Goal: Navigation & Orientation: Find specific page/section

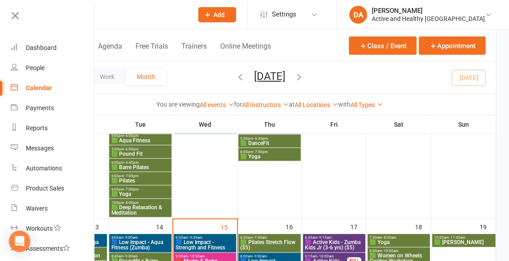
click at [38, 96] on link "Calendar" at bounding box center [53, 88] width 84 height 20
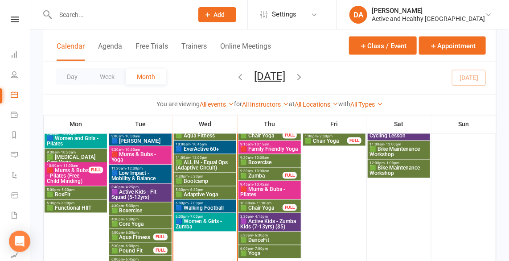
scroll to position [505, 0]
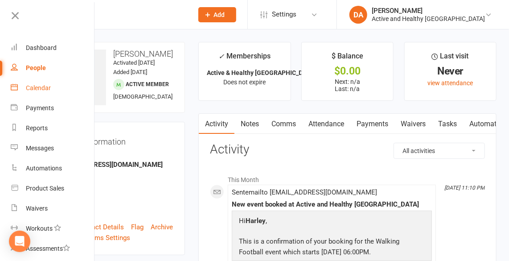
click at [35, 87] on div "Calendar" at bounding box center [38, 87] width 25 height 7
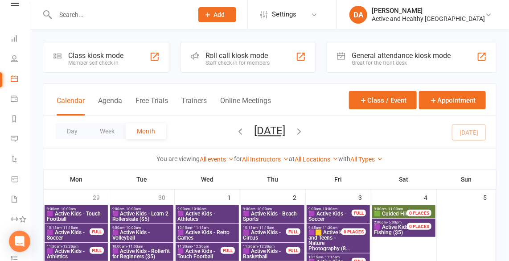
scroll to position [32, 0]
click at [355, 179] on th "Fri" at bounding box center [338, 179] width 65 height 19
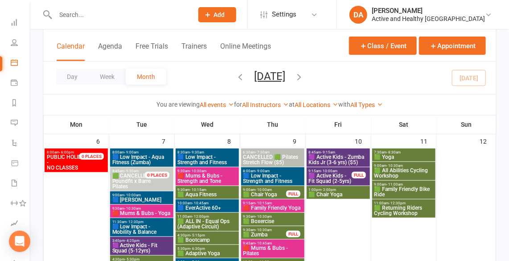
scroll to position [210, 0]
